Goal: Task Accomplishment & Management: Use online tool/utility

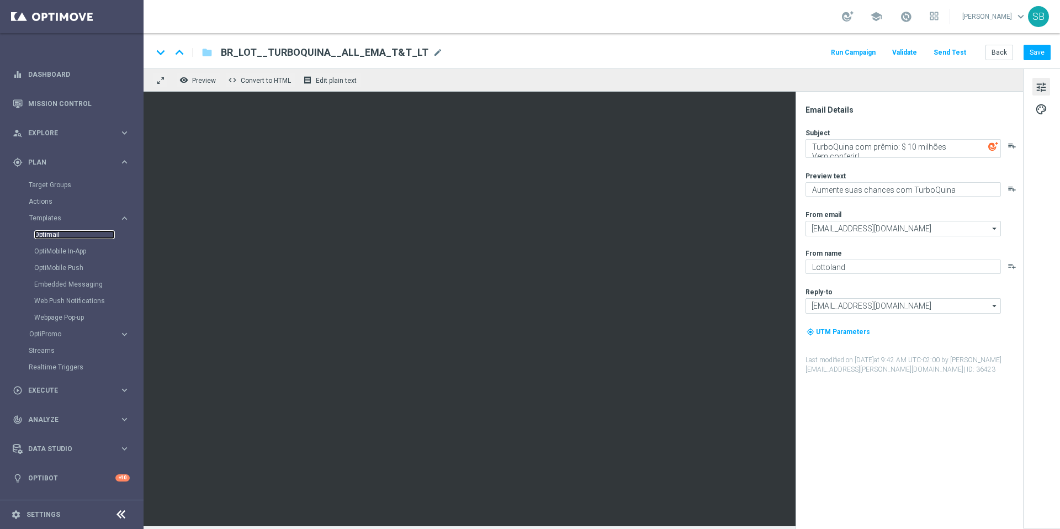
click at [50, 237] on link "Optimail" at bounding box center [74, 234] width 81 height 9
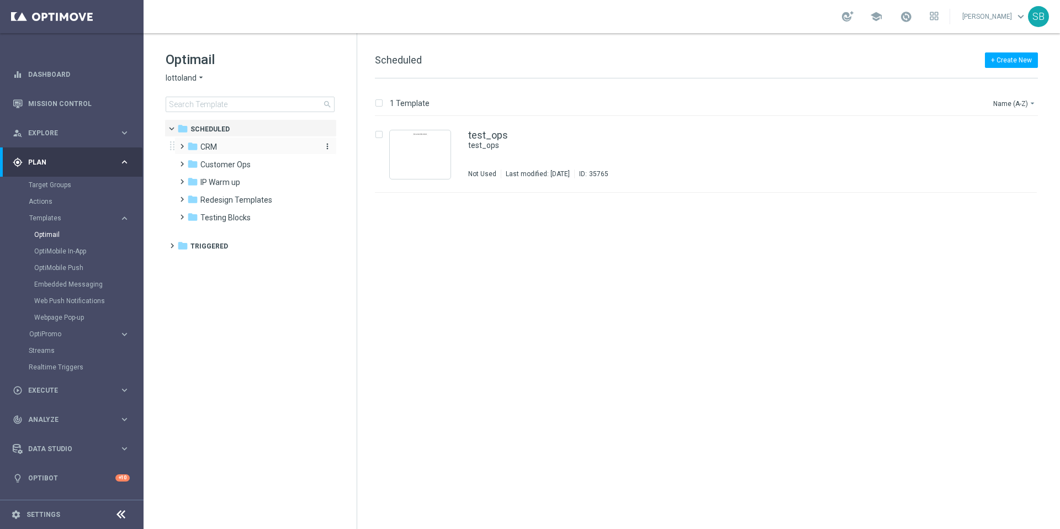
click at [217, 147] on div "folder CRM" at bounding box center [250, 147] width 127 height 13
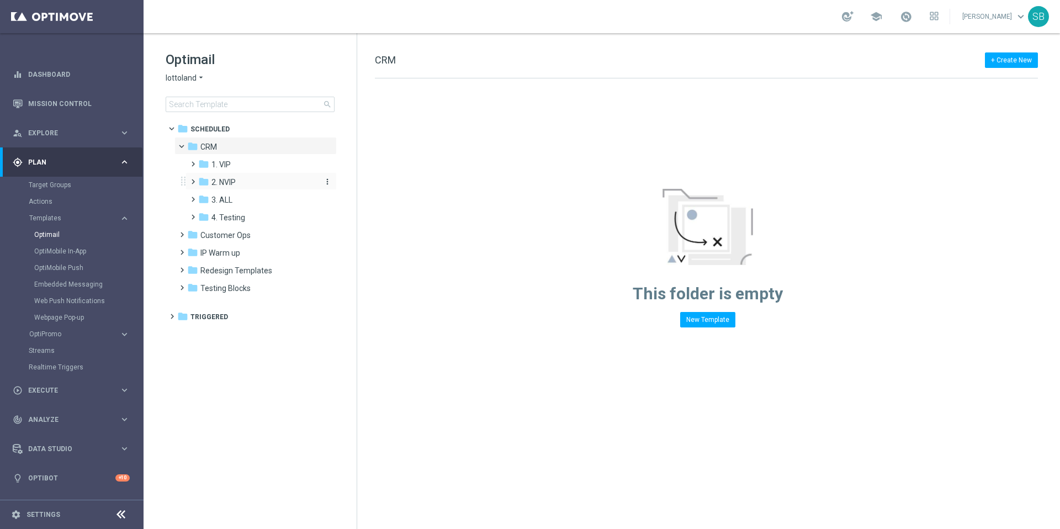
click at [233, 182] on span "2. NVIP" at bounding box center [223, 182] width 24 height 10
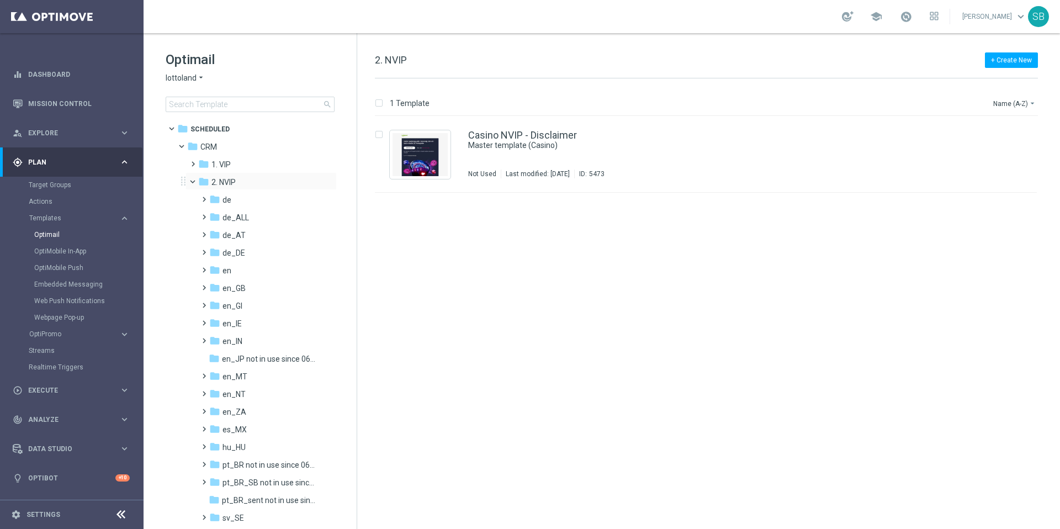
click at [195, 179] on span at bounding box center [197, 179] width 4 height 5
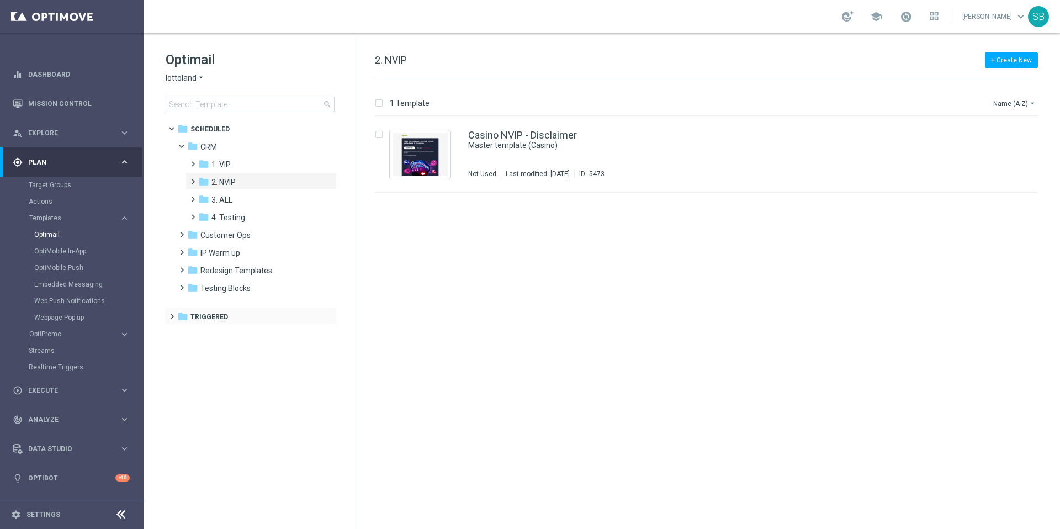
click at [172, 314] on span at bounding box center [169, 311] width 5 height 4
click at [195, 336] on icon "folder" at bounding box center [192, 333] width 11 height 11
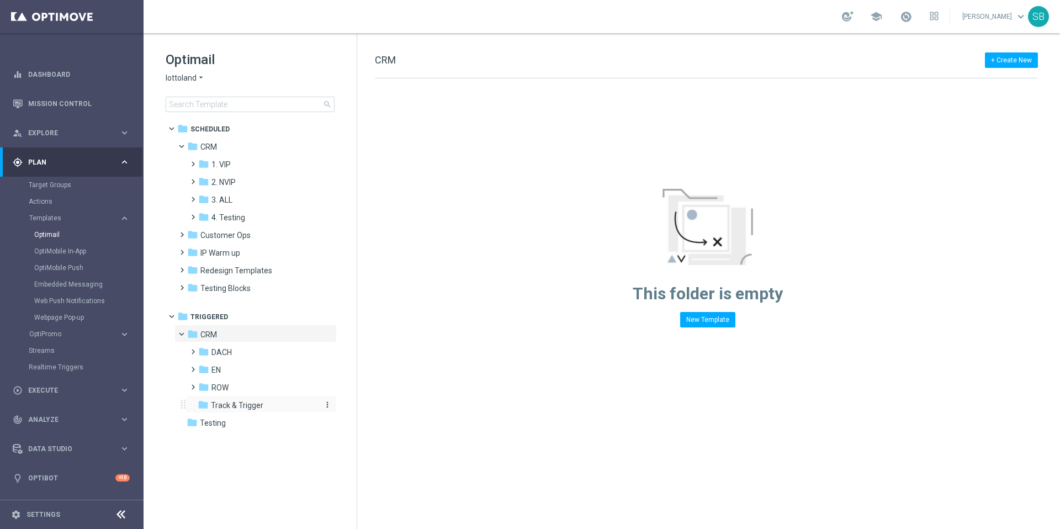
click at [207, 405] on icon "folder" at bounding box center [203, 404] width 11 height 11
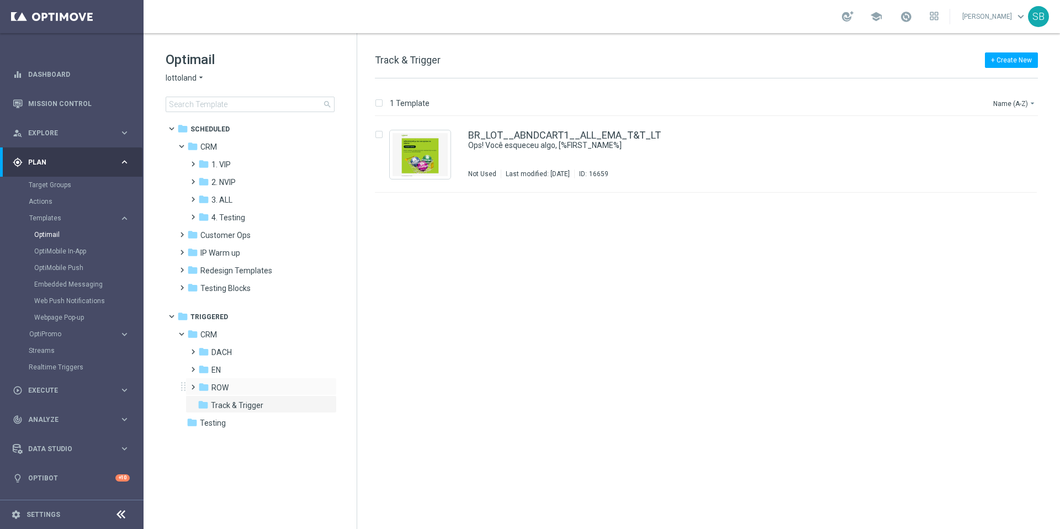
click at [193, 384] on span at bounding box center [190, 382] width 5 height 4
click at [193, 367] on span at bounding box center [190, 364] width 5 height 4
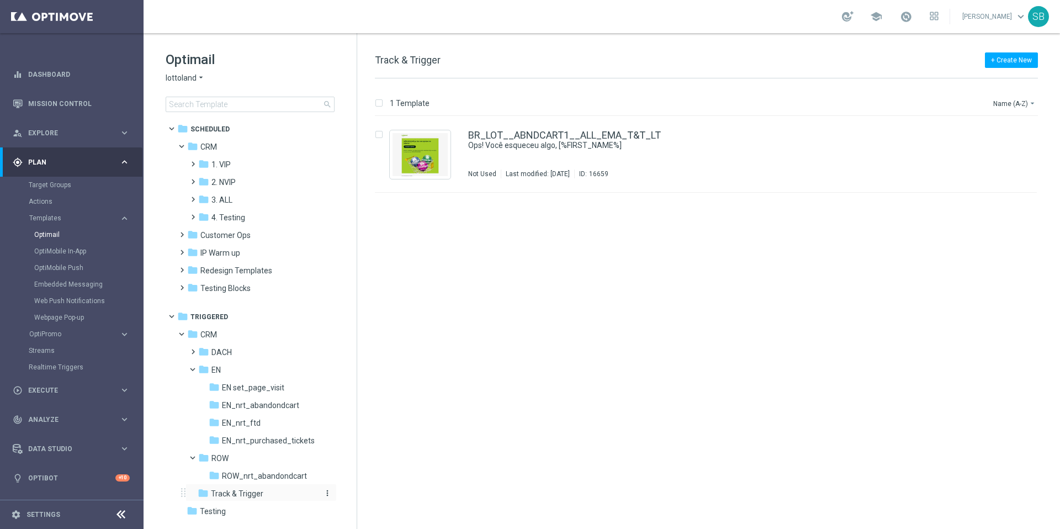
click at [215, 497] on span "Track & Trigger" at bounding box center [237, 494] width 52 height 10
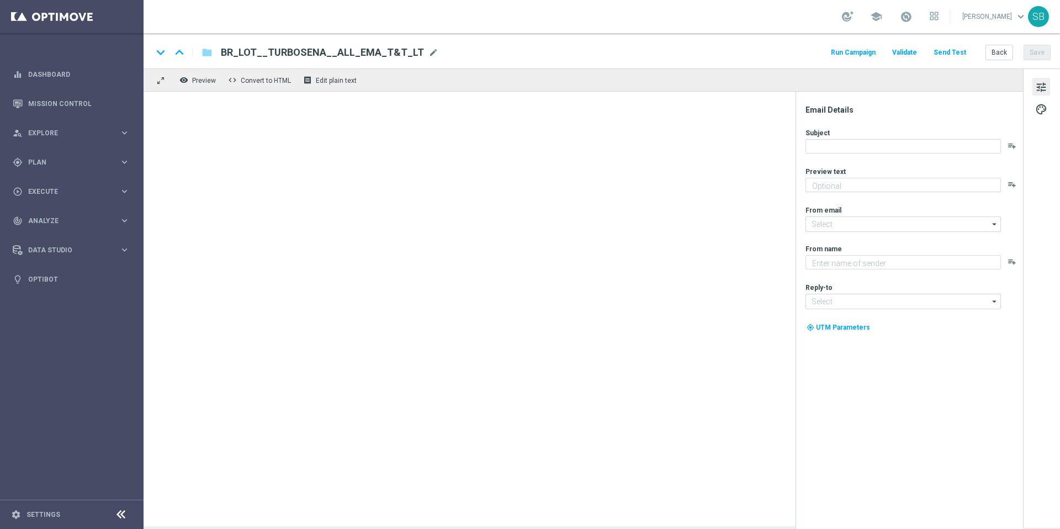
type textarea "Ganhe em um instantâneo com TurboSena"
type textarea "Lottoland"
type input "[EMAIL_ADDRESS][DOMAIN_NAME]"
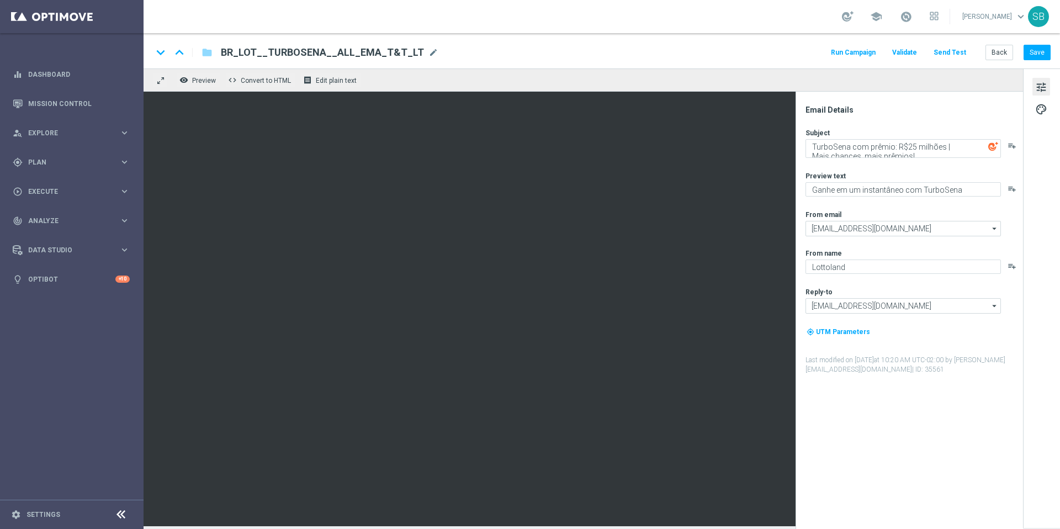
click at [1036, 87] on span "tune" at bounding box center [1041, 87] width 12 height 14
click at [1040, 88] on span "tune" at bounding box center [1041, 87] width 12 height 14
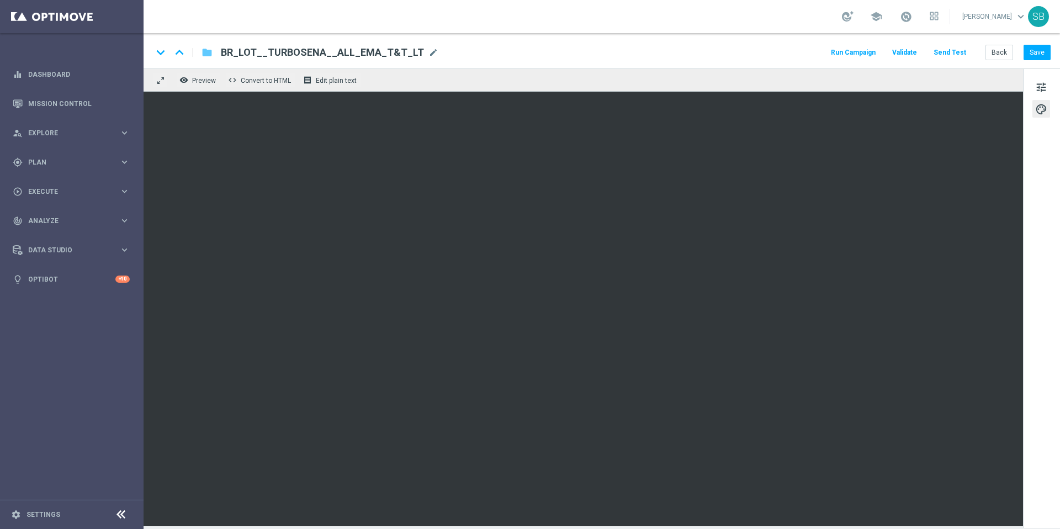
click at [210, 56] on icon "folder" at bounding box center [206, 52] width 11 height 13
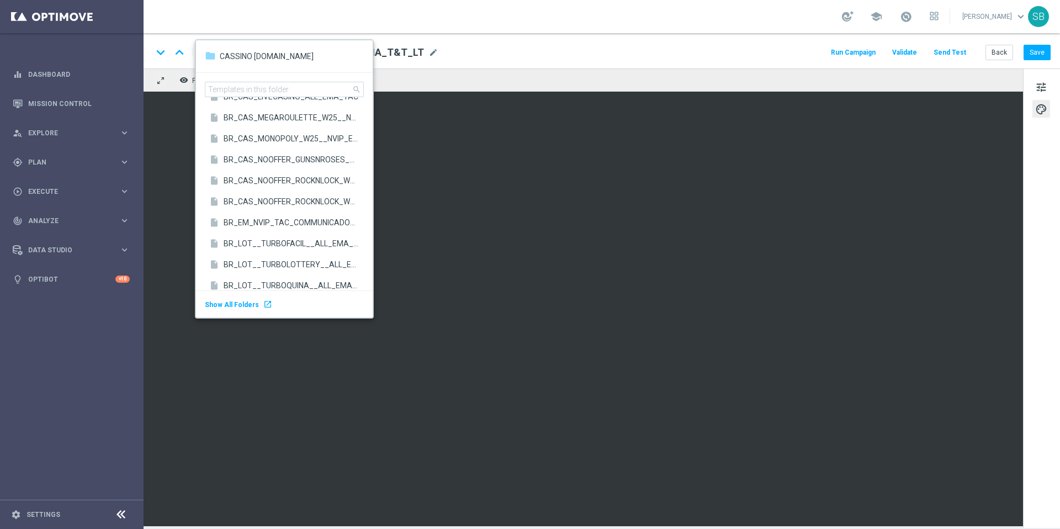
scroll to position [2275, 0]
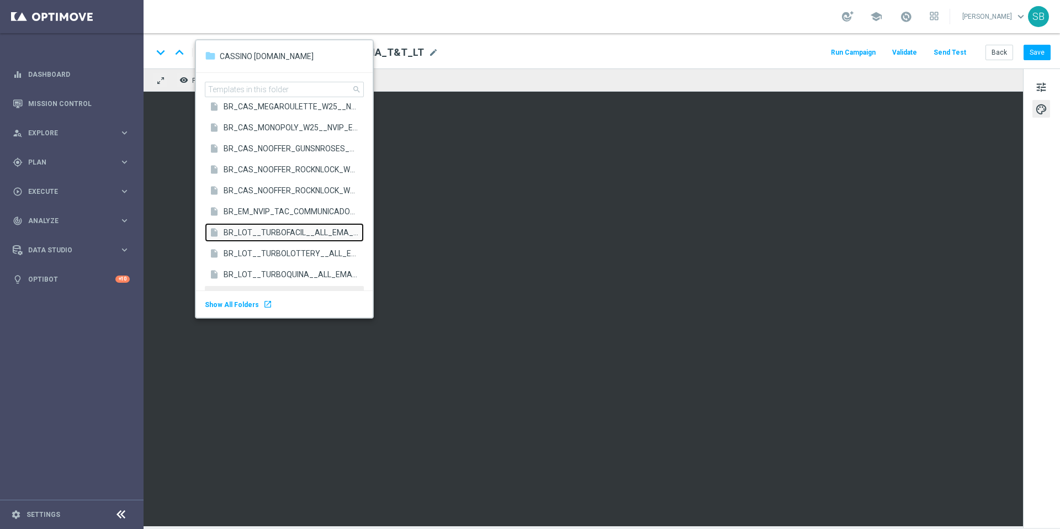
click at [270, 232] on span "BR_LOT__TURBOFACIL__ALL_EMA_T&T_LT" at bounding box center [291, 232] width 135 height 10
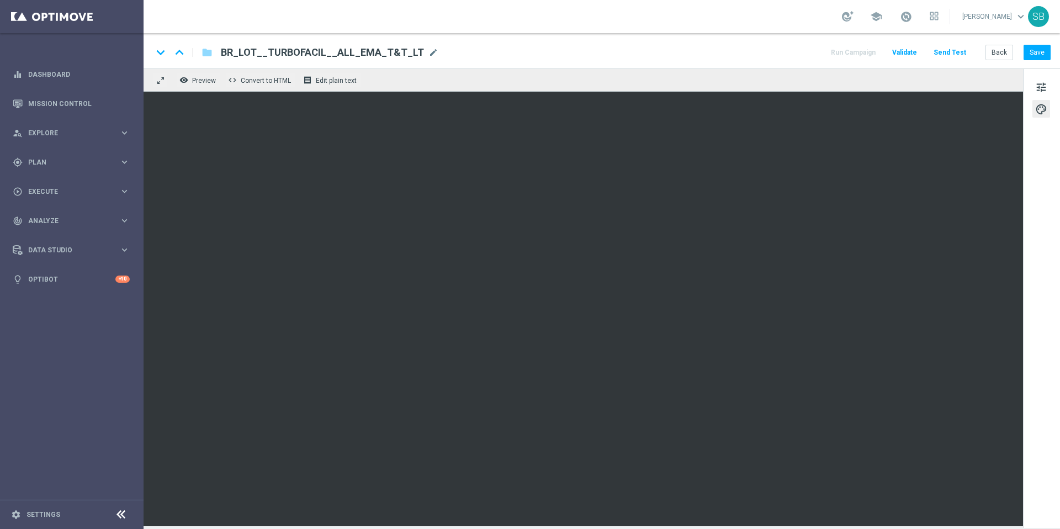
click at [718, 52] on div "keyboard_arrow_down keyboard_arrow_up folder BR_LOT__TURBOFACIL__ALL_EMA_T&T_LT…" at bounding box center [601, 52] width 898 height 14
click at [668, 55] on div "keyboard_arrow_down keyboard_arrow_up folder BR_LOT__TURBOFACIL__ALL_EMA_T&T_LT…" at bounding box center [601, 52] width 898 height 14
click at [725, 48] on div "keyboard_arrow_down keyboard_arrow_up folder BR_LOT__TURBOFACIL__ALL_EMA_T&T_LT…" at bounding box center [601, 52] width 898 height 14
click at [677, 56] on div "keyboard_arrow_down keyboard_arrow_up folder BR_LOT__TURBOFACIL__ALL_EMA_T&T_LT…" at bounding box center [601, 52] width 898 height 14
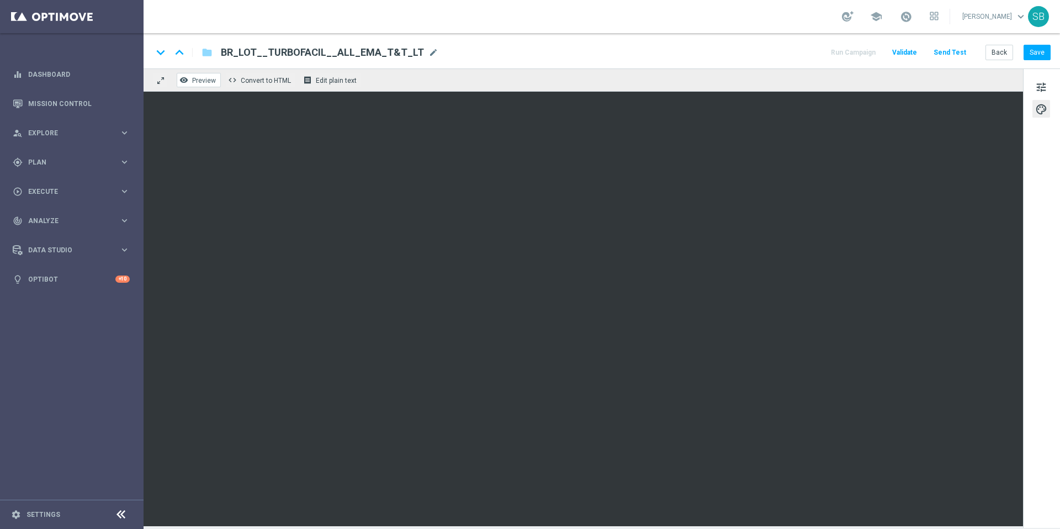
click at [204, 83] on span "Preview" at bounding box center [204, 81] width 24 height 8
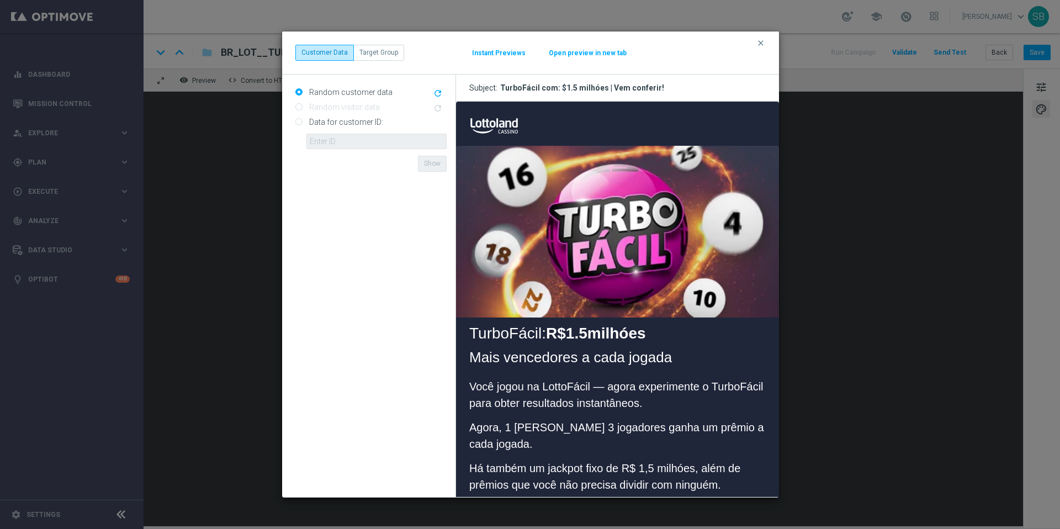
click at [626, 331] on strong "R$1.5milhóes" at bounding box center [596, 332] width 100 height 17
click at [763, 45] on icon "clear" at bounding box center [760, 43] width 9 height 9
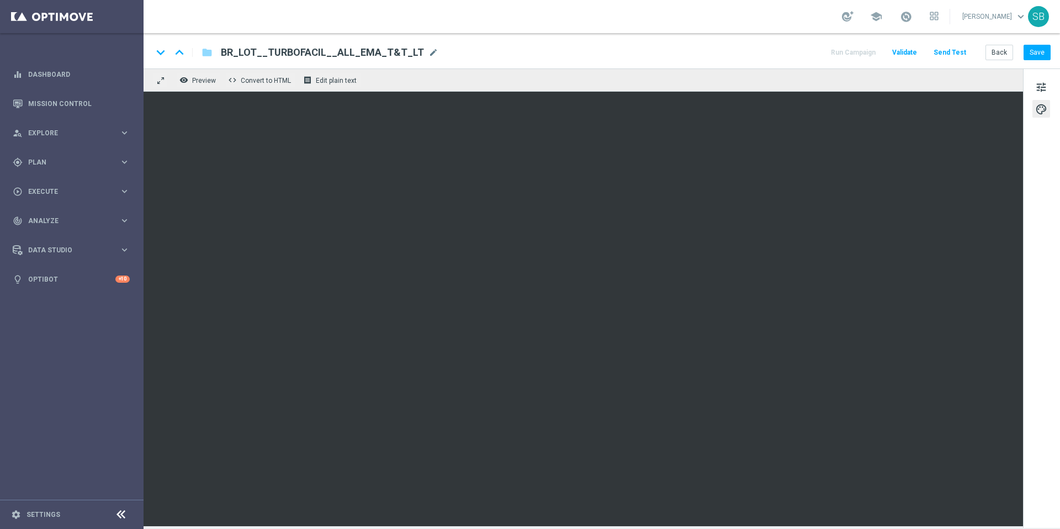
click at [665, 51] on div "keyboard_arrow_down keyboard_arrow_up folder BR_LOT__TURBOFACIL__ALL_EMA_T&T_LT…" at bounding box center [601, 52] width 898 height 14
click at [709, 56] on div "keyboard_arrow_down keyboard_arrow_up folder BR_LOT__TURBOFACIL__ALL_EMA_T&T_LT…" at bounding box center [601, 52] width 898 height 14
click at [703, 24] on div "school [PERSON_NAME] keyboard_arrow_down SB" at bounding box center [602, 16] width 916 height 33
click at [1037, 56] on button "Save" at bounding box center [1036, 52] width 27 height 15
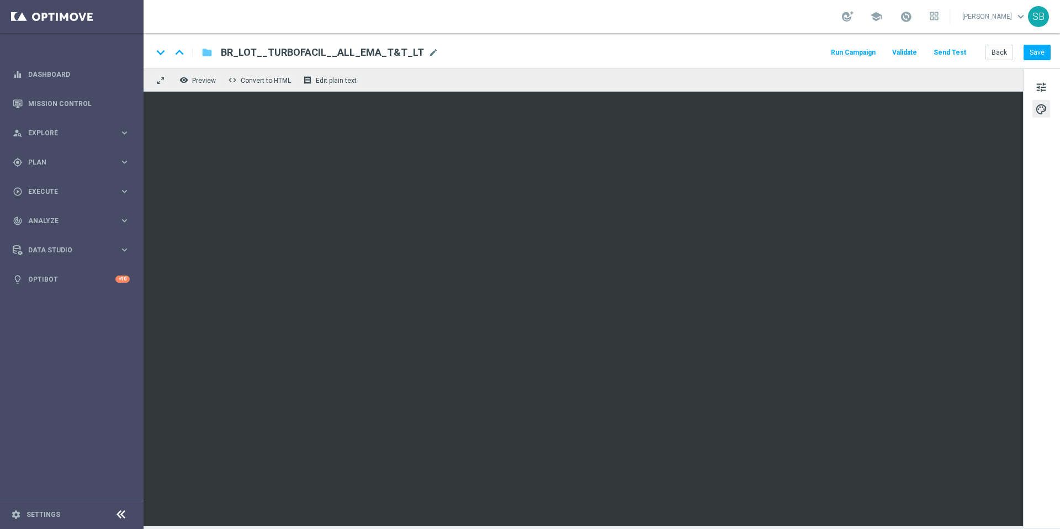
click at [208, 56] on icon "folder" at bounding box center [206, 52] width 11 height 13
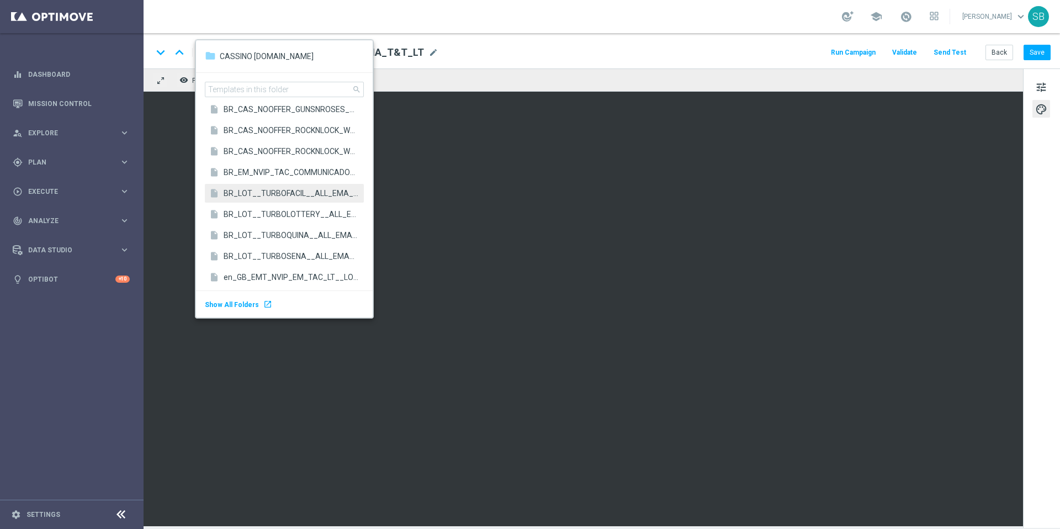
scroll to position [2326, 0]
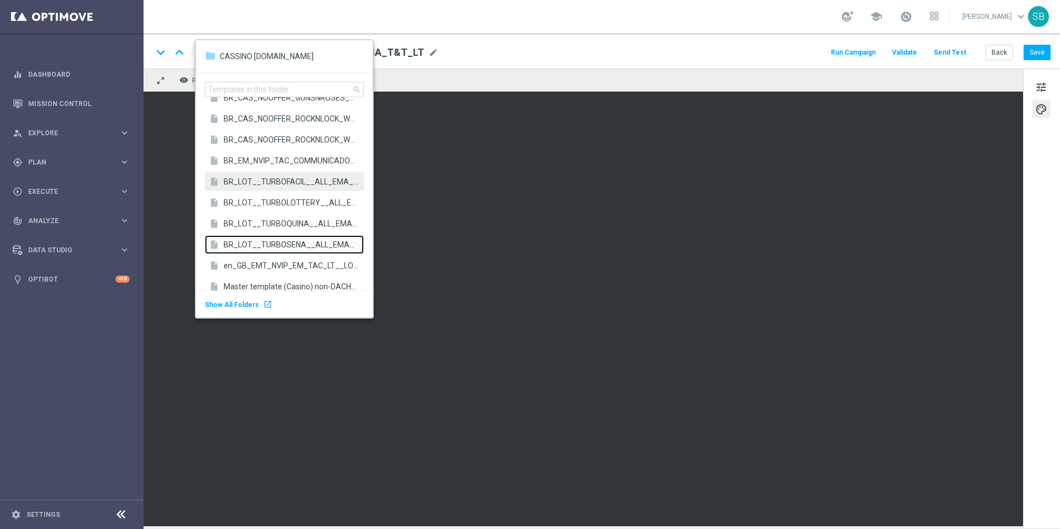
click at [290, 243] on span "BR_LOT__TURBOSENA__ALL_EMA_T&T_LT" at bounding box center [291, 244] width 135 height 10
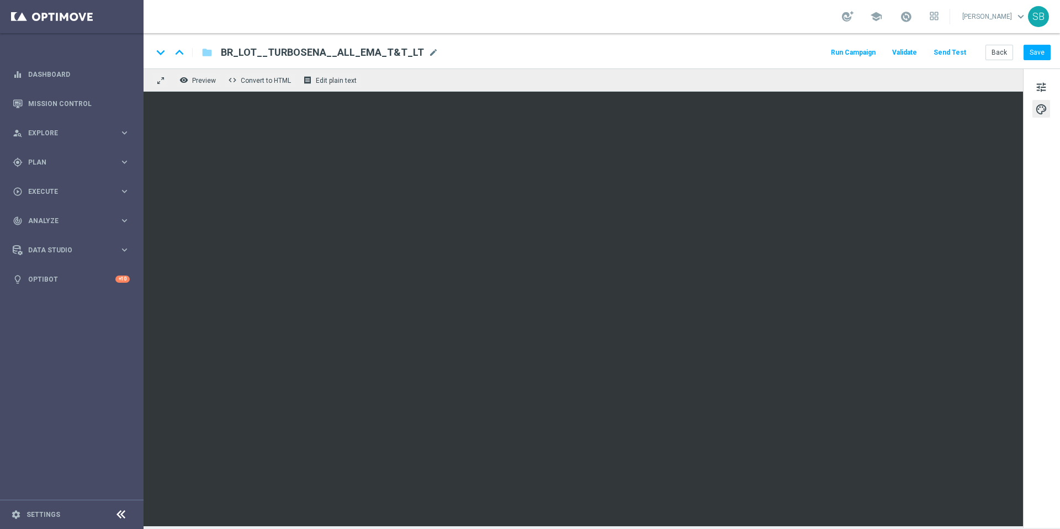
click at [646, 61] on div "keyboard_arrow_down keyboard_arrow_up folder BR_LOT__TURBOSENA__ALL_EMA_T&T_LT …" at bounding box center [602, 50] width 916 height 35
click at [1033, 55] on button "Save" at bounding box center [1036, 52] width 27 height 15
click at [1042, 52] on button "Save" at bounding box center [1036, 52] width 27 height 15
click at [1040, 51] on button "Save" at bounding box center [1036, 52] width 27 height 15
click at [1005, 53] on button "Back" at bounding box center [999, 52] width 28 height 15
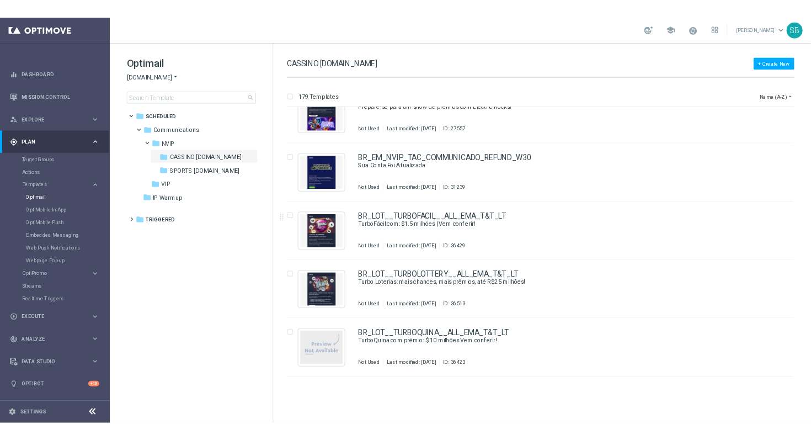
scroll to position [8570, 0]
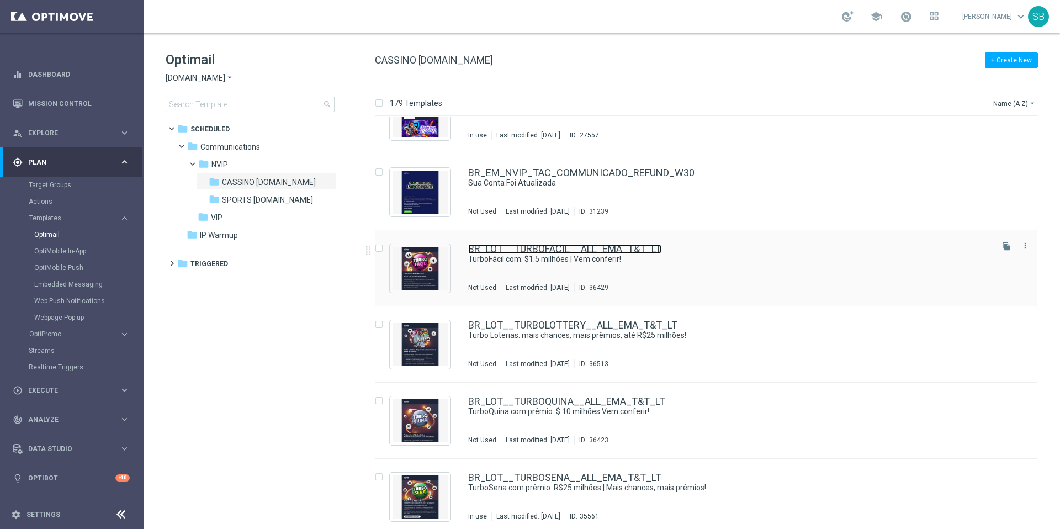
click at [549, 246] on link "BR_LOT__TURBOFACIL__ALL_EMA_T&T_LT" at bounding box center [564, 249] width 193 height 10
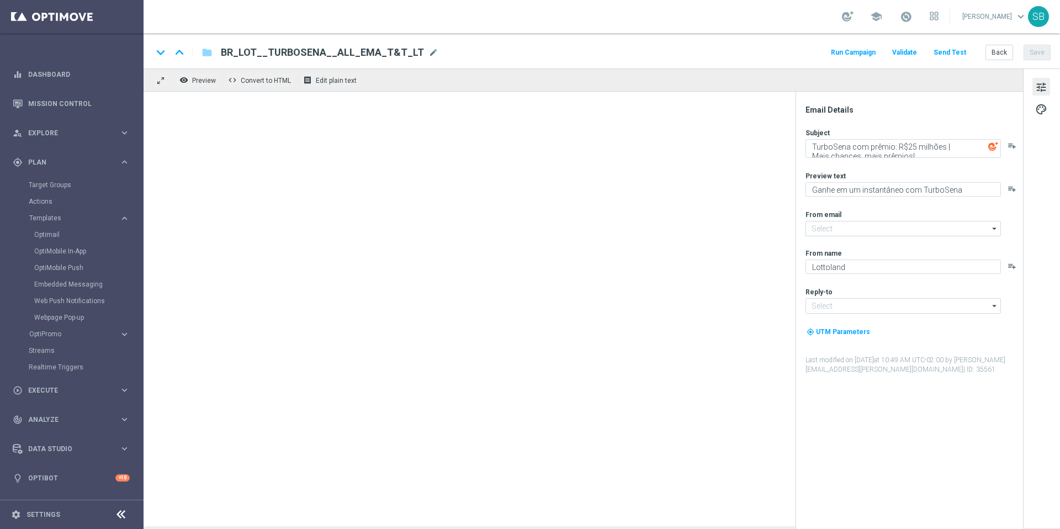
type input "[EMAIL_ADDRESS][DOMAIN_NAME]"
type textarea "TurboFácil com: $1.5 milhóes | Vem conferir!"
type textarea "Mais vencedores a cada jogada"
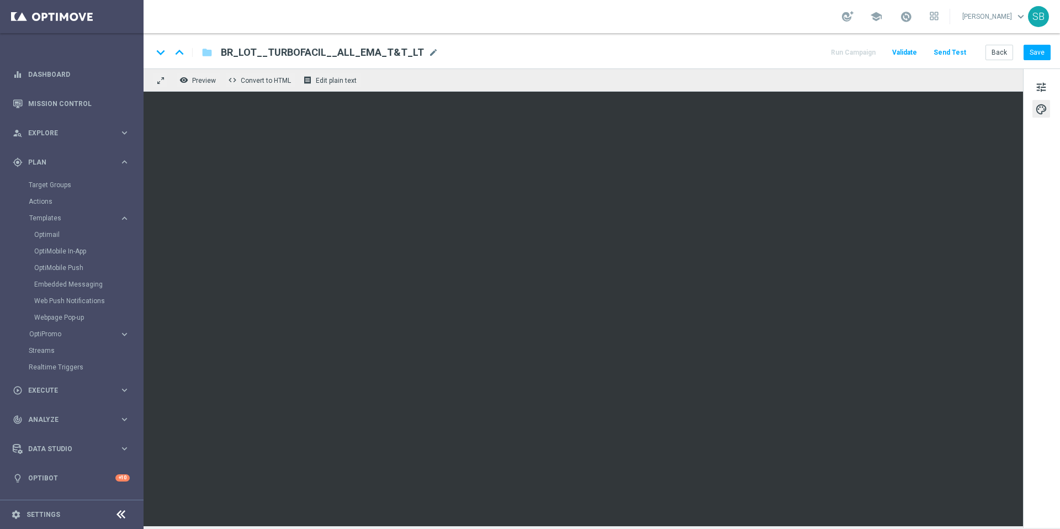
click at [655, 51] on div "keyboard_arrow_down keyboard_arrow_up folder BR_LOT__TURBOFACIL__ALL_EMA_T&T_LT…" at bounding box center [601, 52] width 898 height 14
click at [706, 59] on div "keyboard_arrow_down keyboard_arrow_up folder BR_LOT__TURBOFACIL__ALL_EMA_T&T_LT…" at bounding box center [601, 52] width 898 height 14
click at [675, 59] on div "keyboard_arrow_down keyboard_arrow_up folder BR_LOT__TURBOFACIL__ALL_EMA_T&T_LT…" at bounding box center [601, 52] width 898 height 14
click at [705, 55] on div "keyboard_arrow_down keyboard_arrow_up folder BR_LOT__TURBOFACIL__ALL_EMA_T&T_LT…" at bounding box center [601, 52] width 898 height 14
click at [705, 57] on div "keyboard_arrow_down keyboard_arrow_up folder BR_LOT__TURBOFACIL__ALL_EMA_T&T_LT…" at bounding box center [601, 52] width 898 height 14
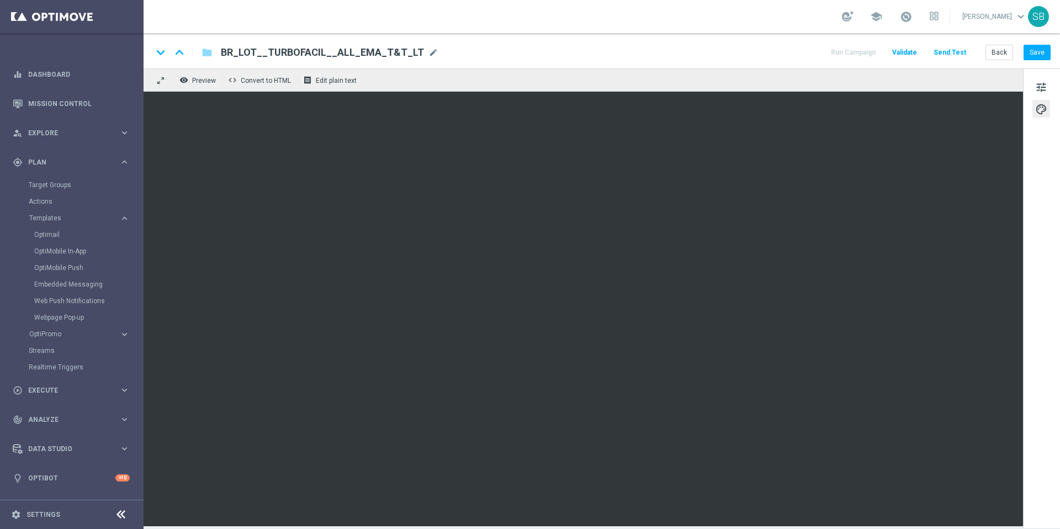
click at [680, 50] on div "keyboard_arrow_down keyboard_arrow_up folder BR_LOT__TURBOFACIL__ALL_EMA_T&T_LT…" at bounding box center [601, 52] width 898 height 14
click at [650, 56] on div "keyboard_arrow_down keyboard_arrow_up folder BR_LOT__TURBOFACIL__ALL_EMA_T&T_LT…" at bounding box center [601, 52] width 898 height 14
click at [669, 50] on div "keyboard_arrow_down keyboard_arrow_up folder BR_LOT__TURBOFACIL__ALL_EMA_T&T_LT…" at bounding box center [601, 52] width 898 height 14
click at [684, 48] on div "keyboard_arrow_down keyboard_arrow_up folder BR_LOT__TURBOFACIL__ALL_EMA_T&T_LT…" at bounding box center [601, 52] width 898 height 14
click at [1042, 55] on button "Save" at bounding box center [1036, 52] width 27 height 15
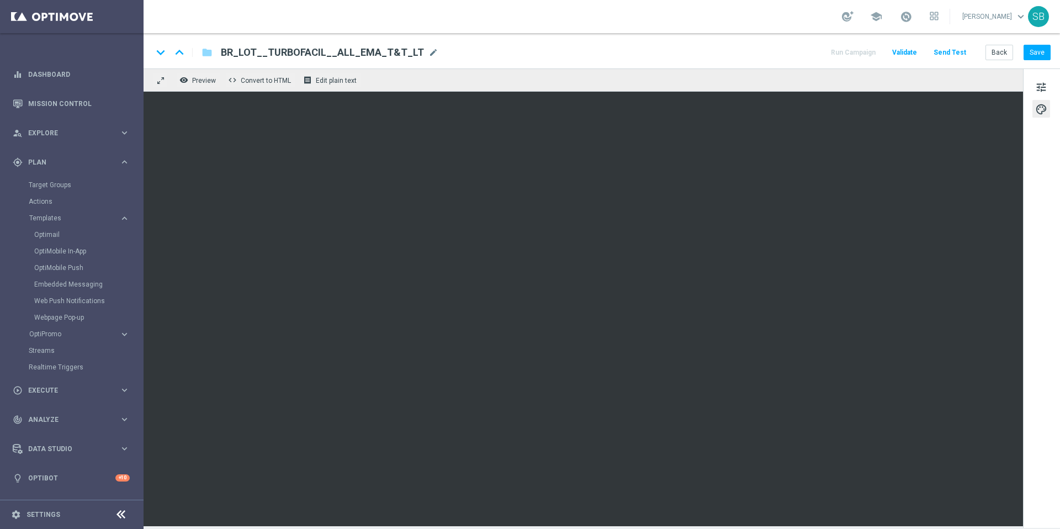
click at [671, 56] on div "keyboard_arrow_down keyboard_arrow_up folder BR_LOT__TURBOFACIL__ALL_EMA_T&T_LT…" at bounding box center [601, 52] width 898 height 14
click at [1031, 57] on button "Save" at bounding box center [1036, 52] width 27 height 15
